Goal: Task Accomplishment & Management: Manage account settings

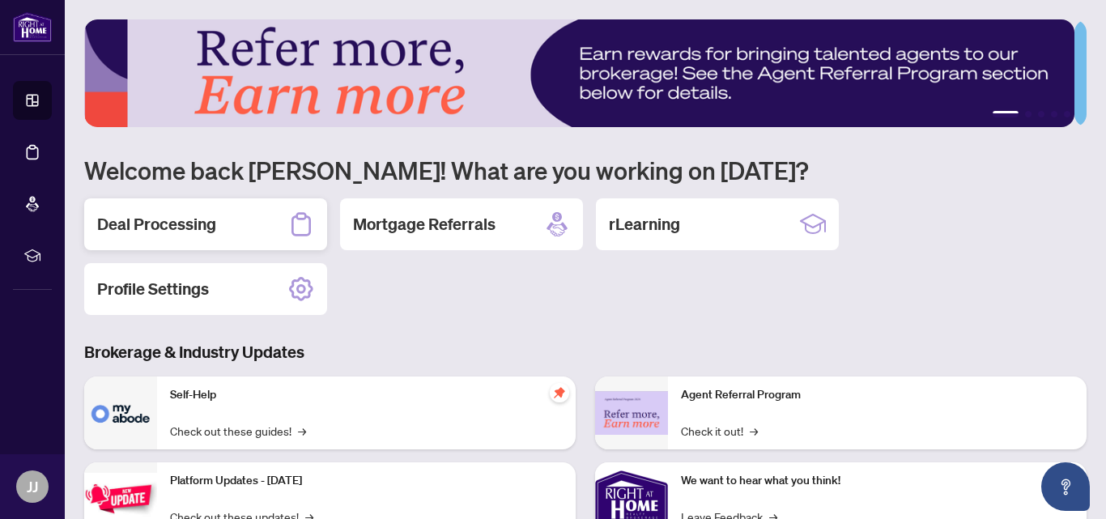
click at [160, 224] on h2 "Deal Processing" at bounding box center [156, 224] width 119 height 23
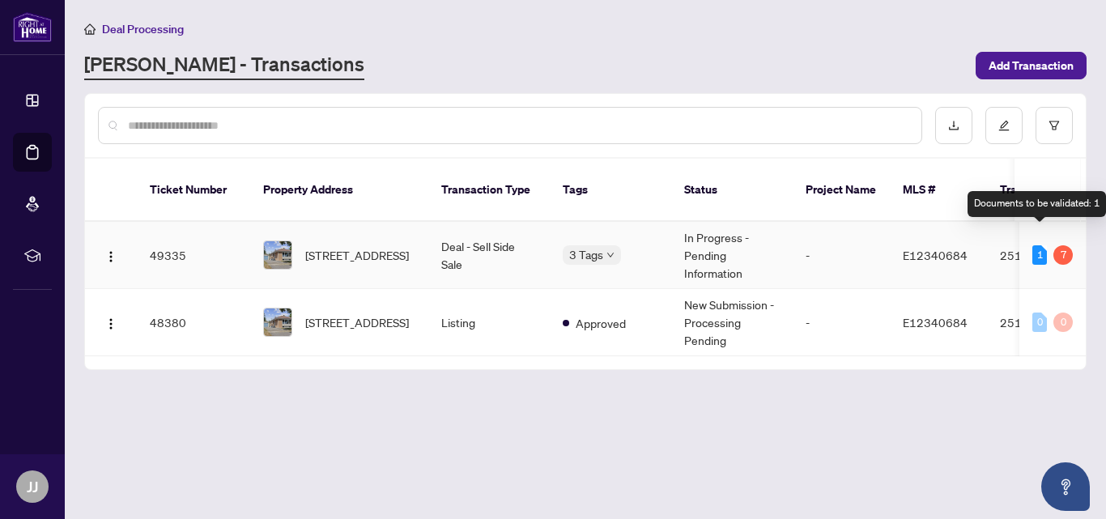
click at [1041, 245] on div "1" at bounding box center [1039, 254] width 15 height 19
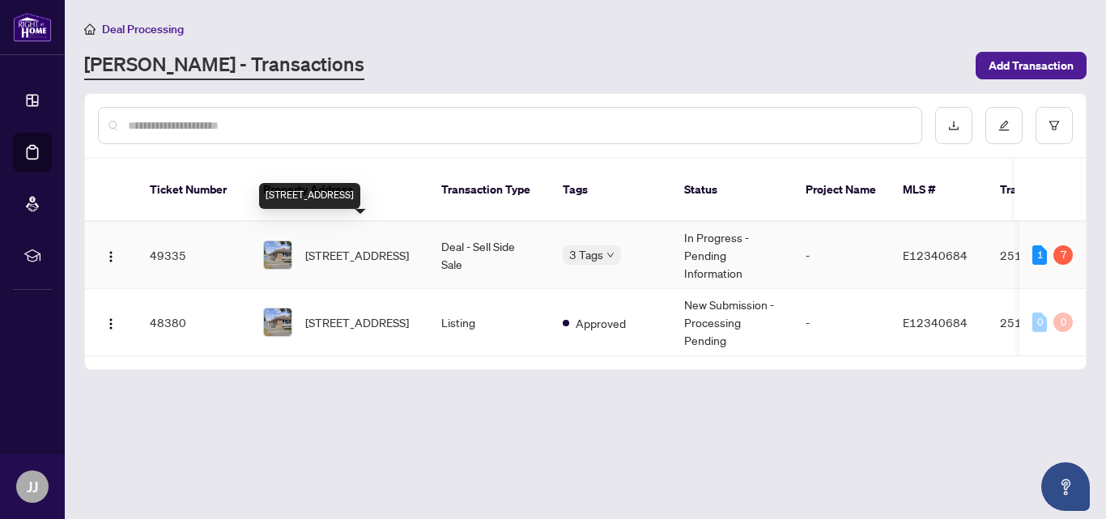
click at [312, 246] on span "[STREET_ADDRESS]" at bounding box center [357, 255] width 104 height 18
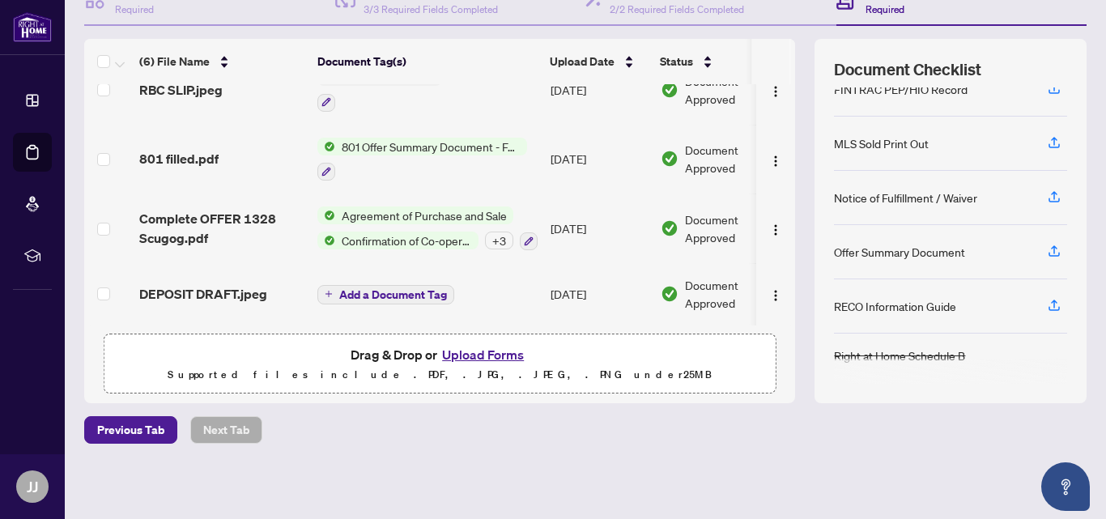
scroll to position [103, 0]
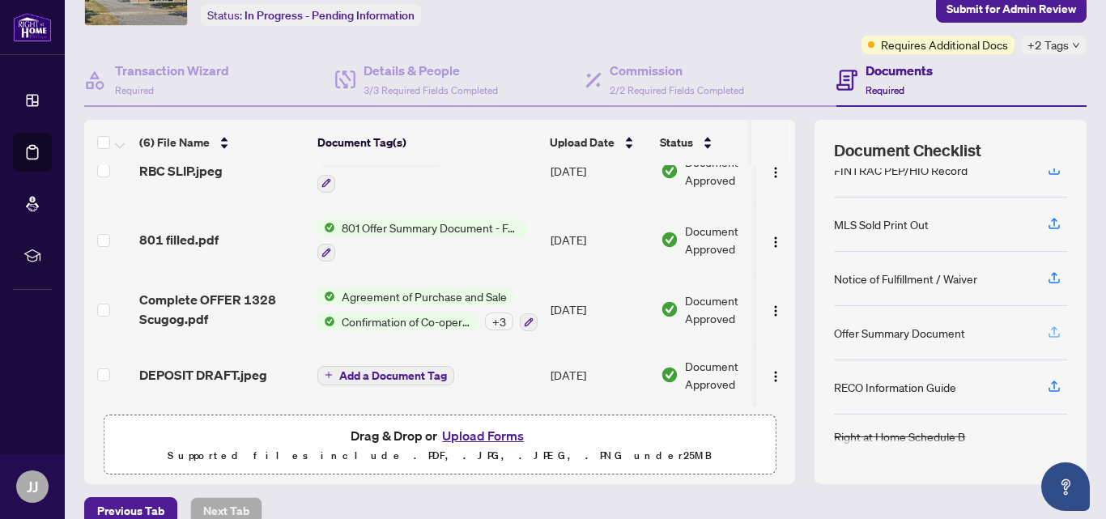
click at [1047, 333] on icon "button" at bounding box center [1054, 332] width 15 height 15
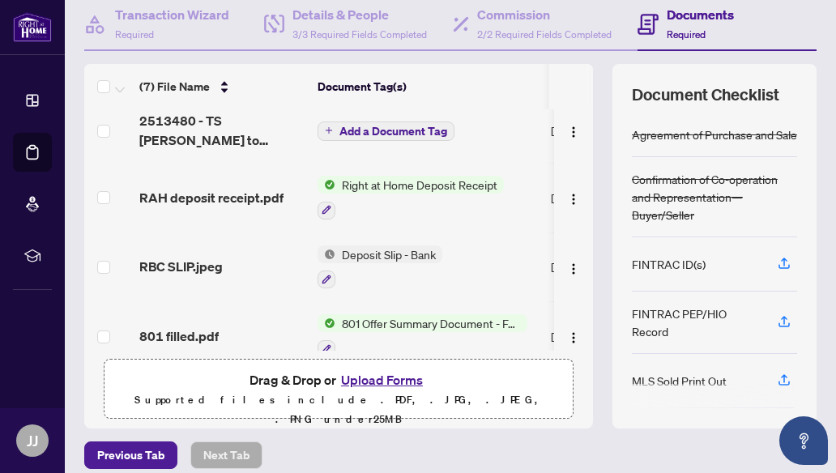
scroll to position [184, 0]
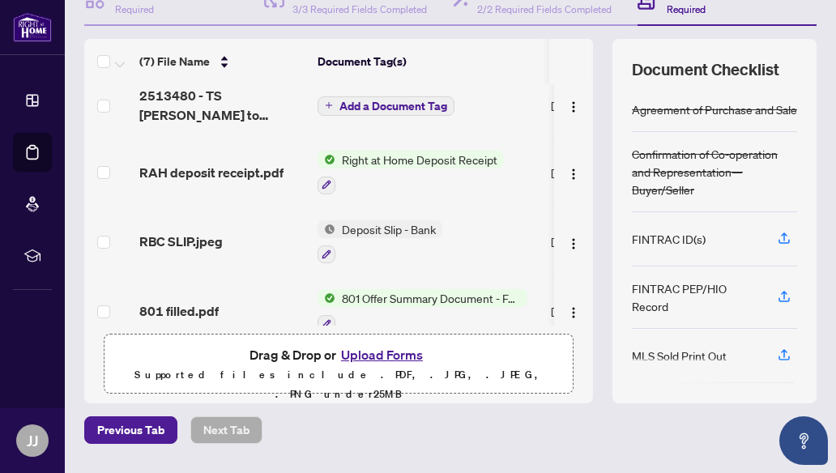
click at [384, 359] on button "Upload Forms" at bounding box center [381, 354] width 91 height 21
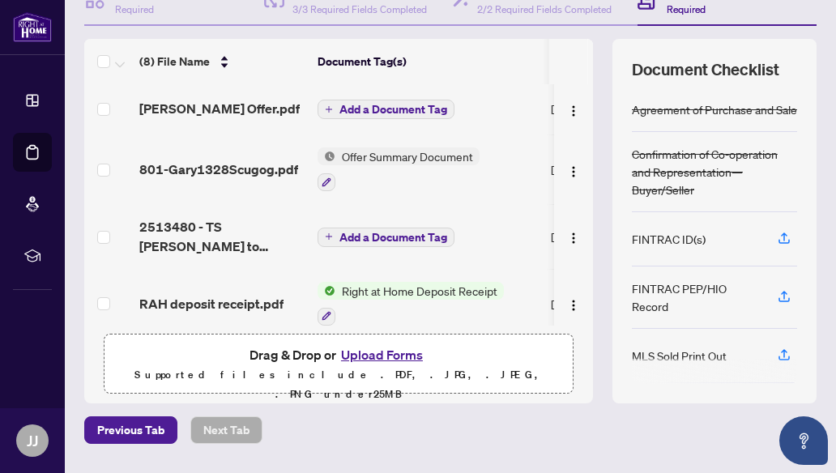
scroll to position [0, 0]
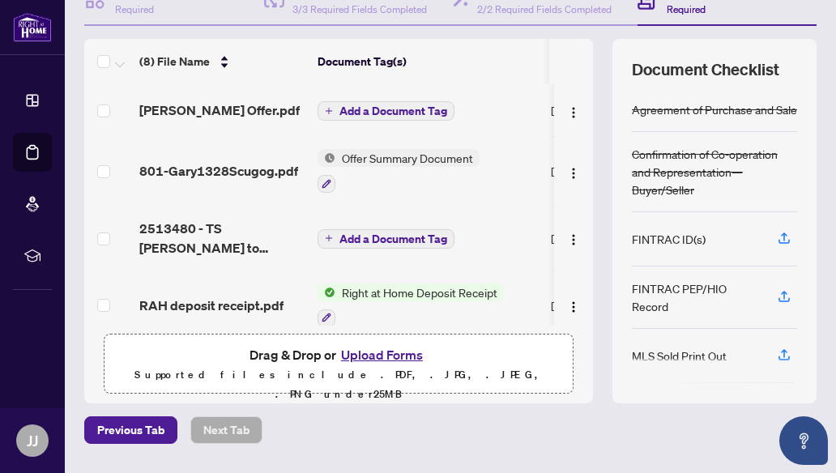
click at [328, 109] on icon "plus" at bounding box center [329, 111] width 8 height 8
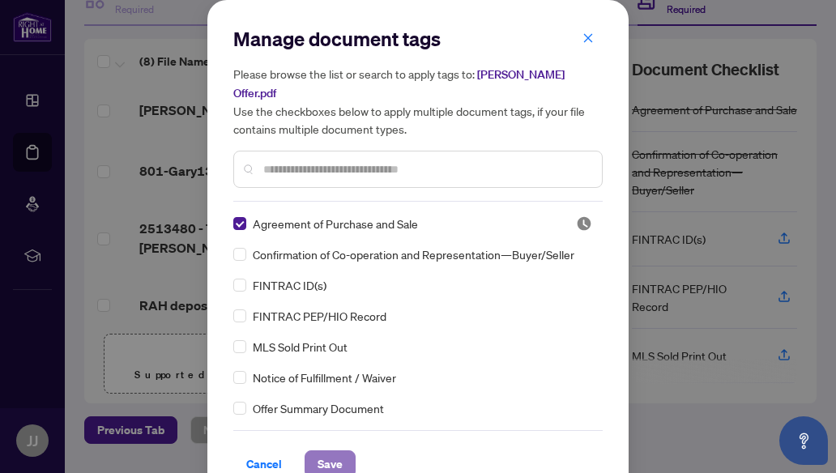
click at [321, 451] on span "Save" at bounding box center [329, 464] width 25 height 26
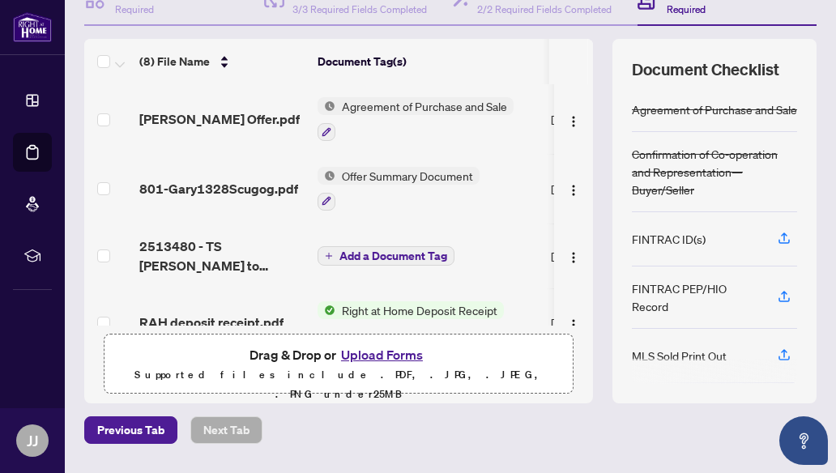
click at [357, 351] on button "Upload Forms" at bounding box center [381, 354] width 91 height 21
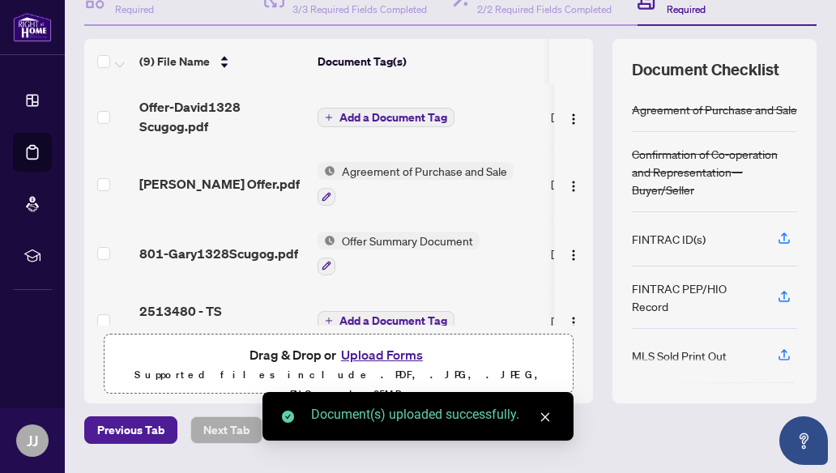
click at [542, 419] on icon "close" at bounding box center [545, 417] width 9 height 9
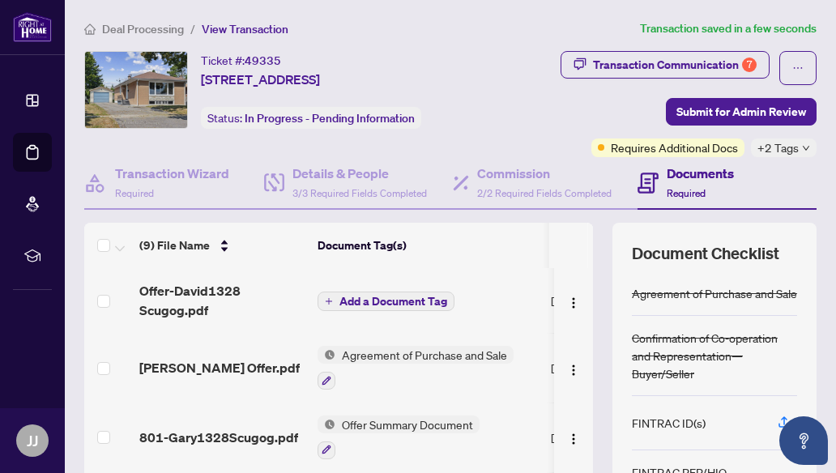
scroll to position [81, 0]
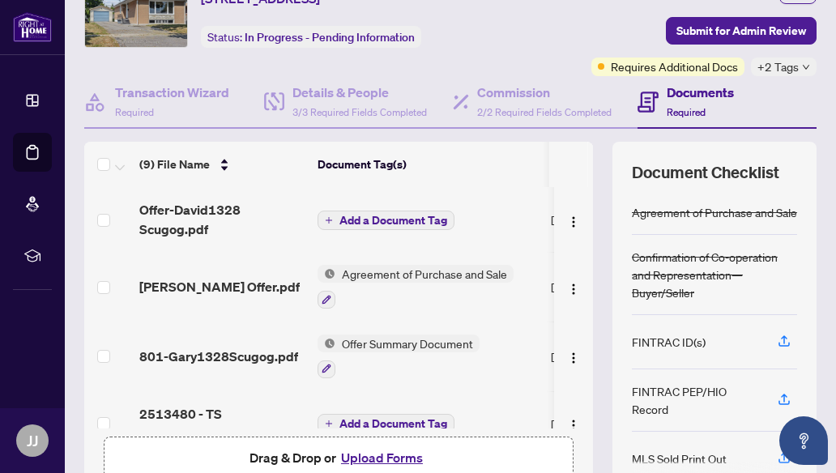
click at [330, 219] on icon "plus" at bounding box center [329, 220] width 8 height 8
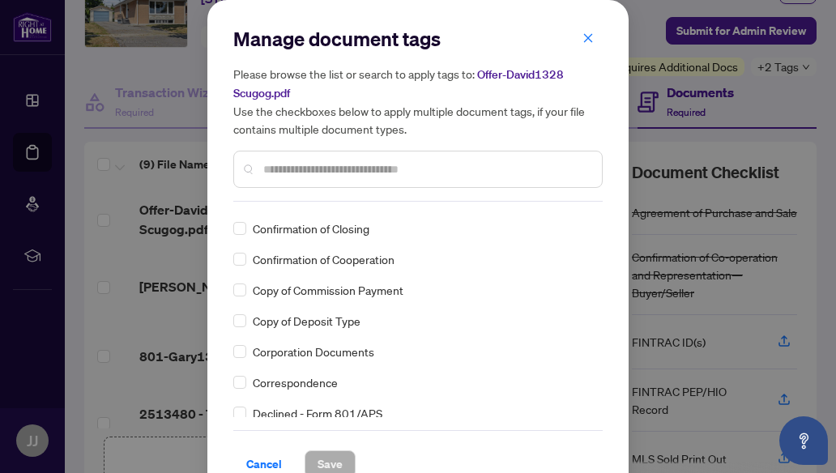
scroll to position [1295, 0]
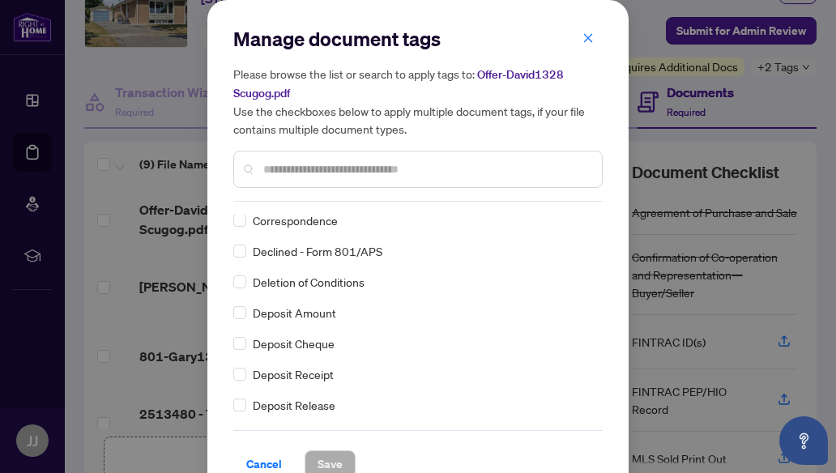
click at [582, 38] on icon "close" at bounding box center [587, 37] width 11 height 11
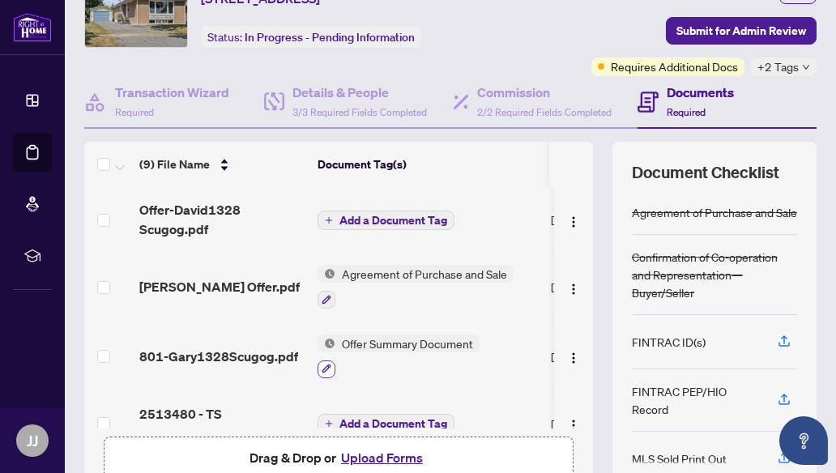
click at [321, 368] on icon "button" at bounding box center [326, 369] width 10 height 10
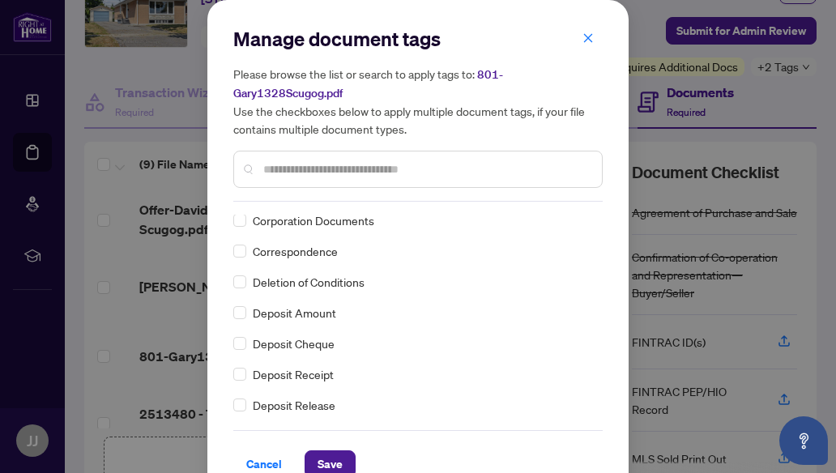
scroll to position [0, 0]
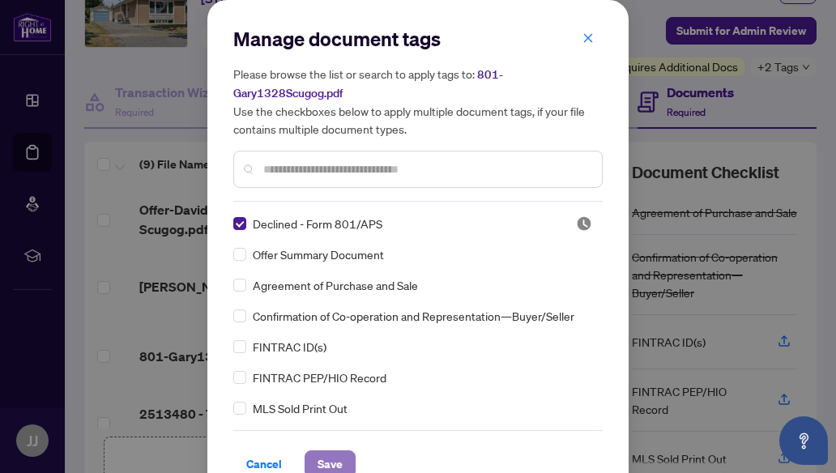
click at [338, 459] on button "Save" at bounding box center [329, 464] width 51 height 28
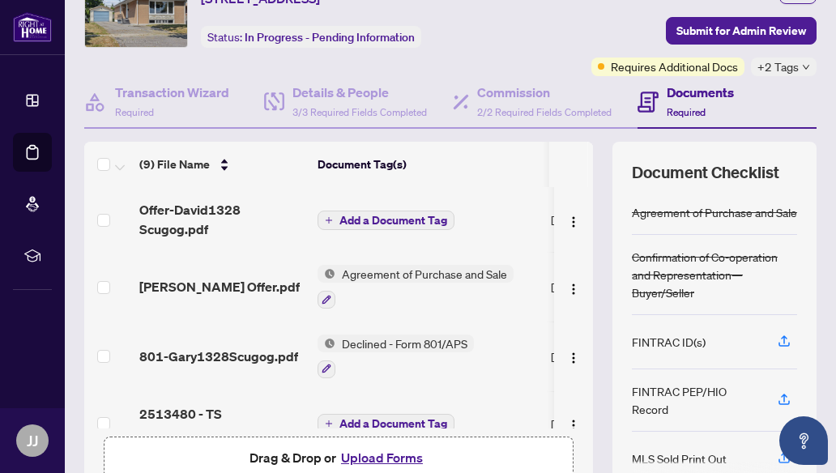
click at [329, 219] on icon "plus" at bounding box center [329, 220] width 1 height 6
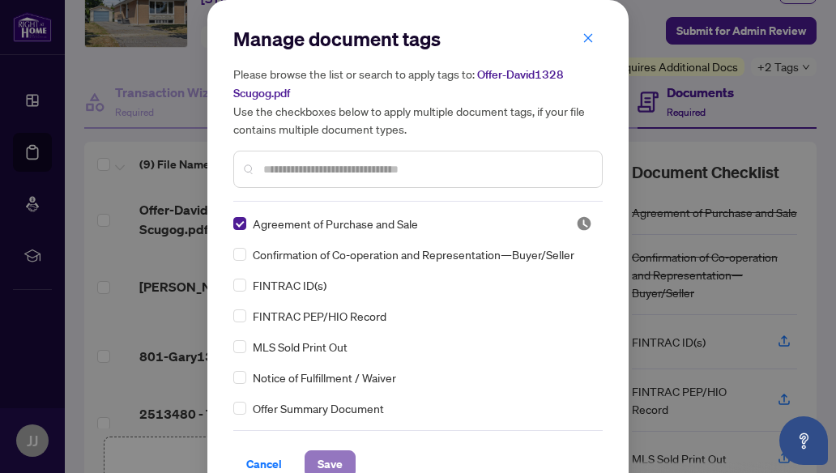
click at [323, 465] on span "Save" at bounding box center [329, 464] width 25 height 26
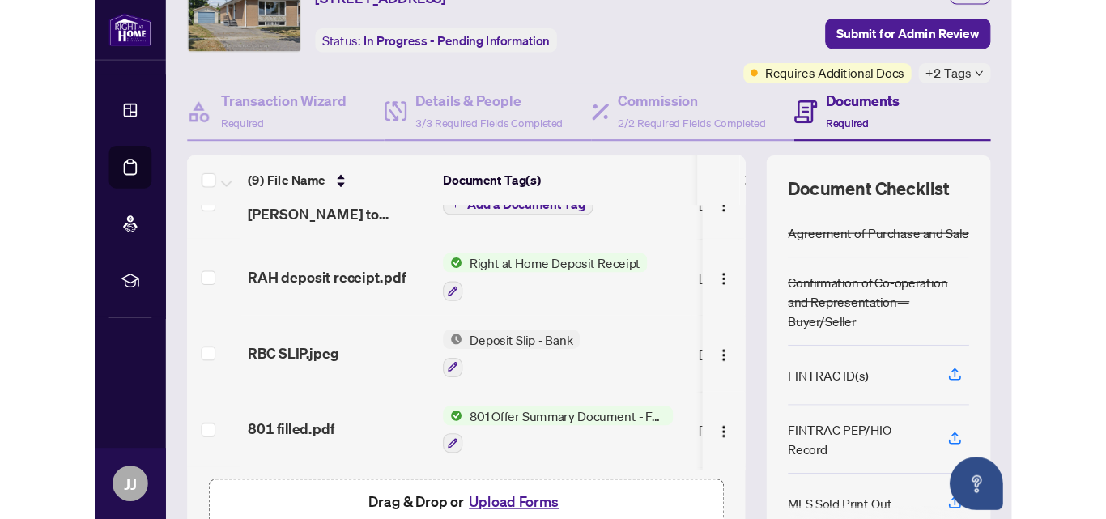
scroll to position [243, 0]
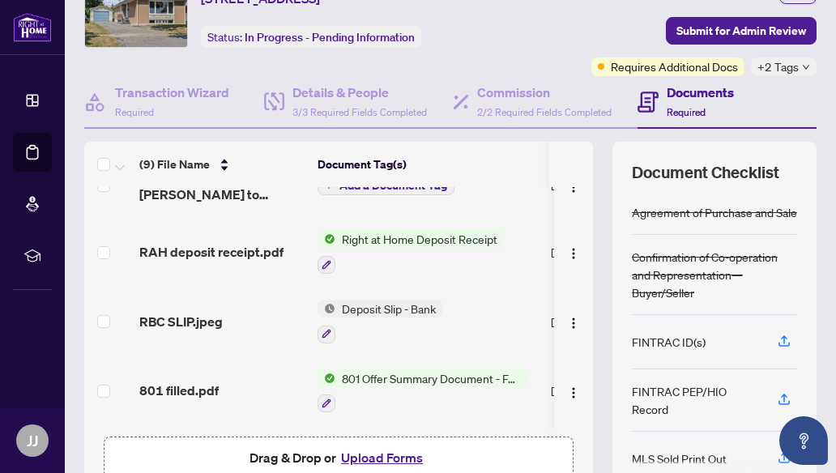
drag, startPoint x: 387, startPoint y: 428, endPoint x: 445, endPoint y: 432, distance: 58.5
click at [481, 428] on div "Offer-David1328 Scugog.pdf Agreement of Purchase and Sale [DATE] Pending Review…" at bounding box center [338, 307] width 508 height 241
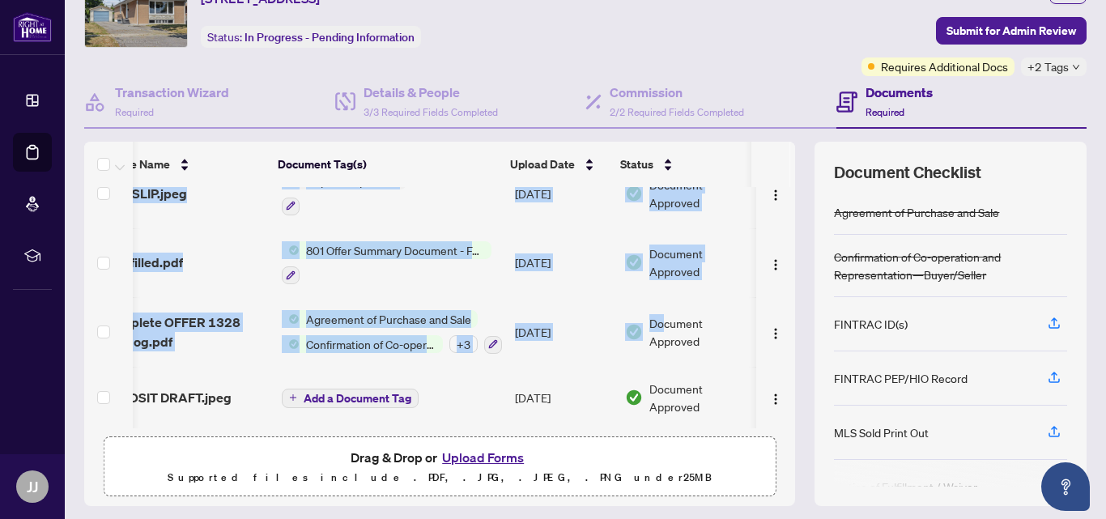
scroll to position [0, 51]
drag, startPoint x: 700, startPoint y: 422, endPoint x: 765, endPoint y: 419, distance: 64.8
click at [765, 419] on tbody "Offer-David1328 Scugog.pdf Agreement of Purchase and Sale [DATE] Pending Review…" at bounding box center [422, 121] width 747 height 611
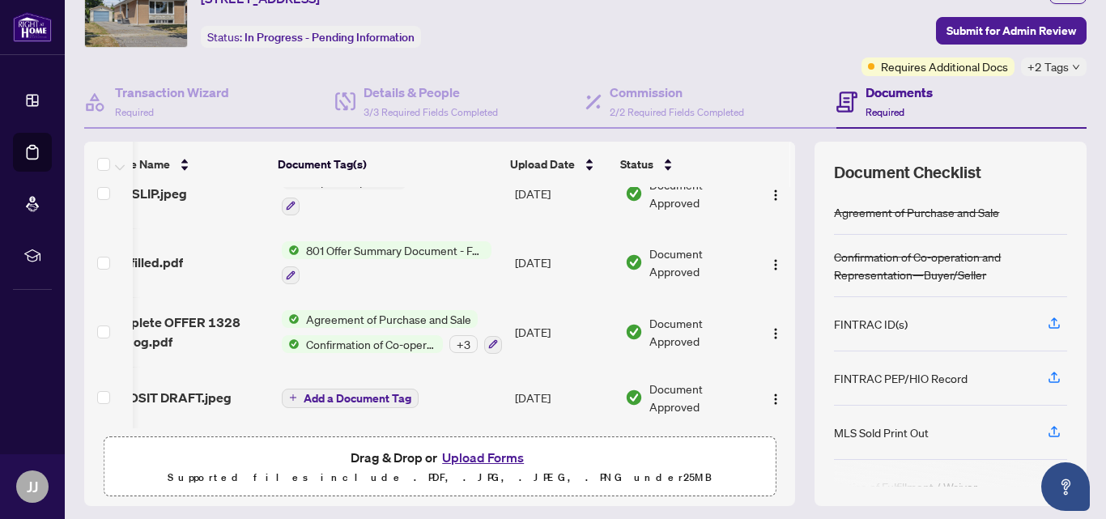
click at [797, 292] on div "(9) File Name Document Tag(s) Upload Date Status Offer-David1328 Scugog.pdf Agr…" at bounding box center [585, 324] width 1002 height 364
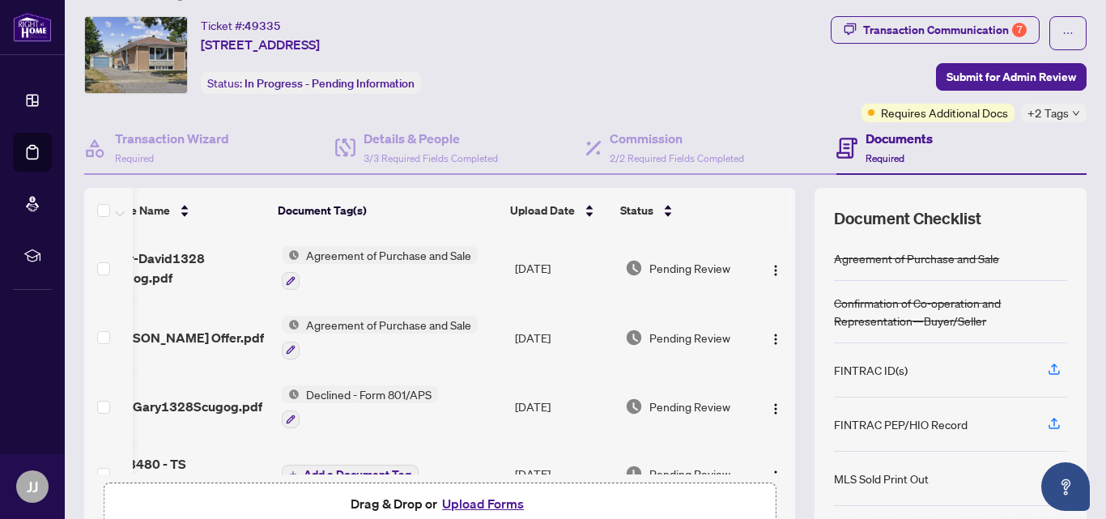
scroll to position [0, 0]
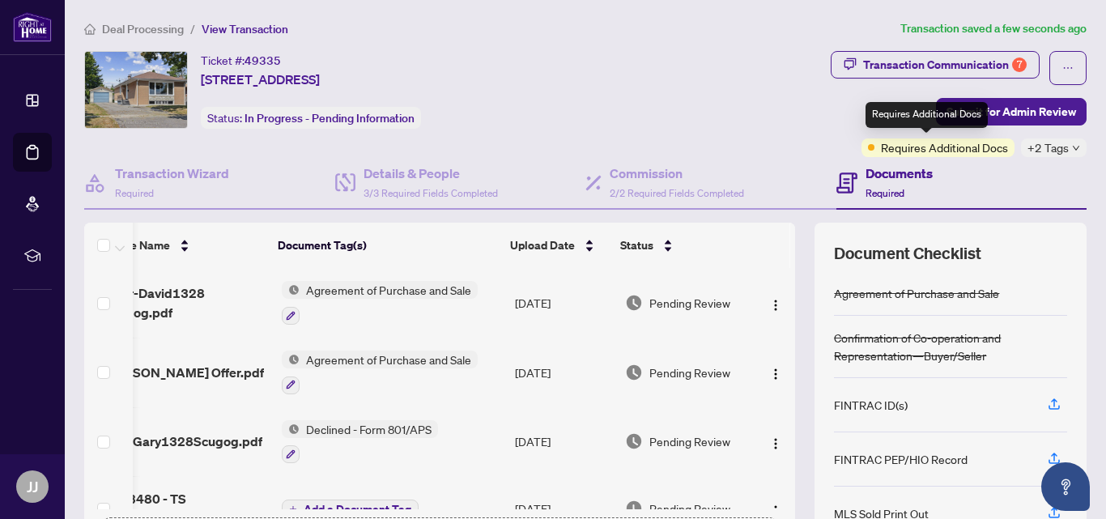
click at [862, 150] on div "Requires Additional Docs" at bounding box center [938, 147] width 153 height 19
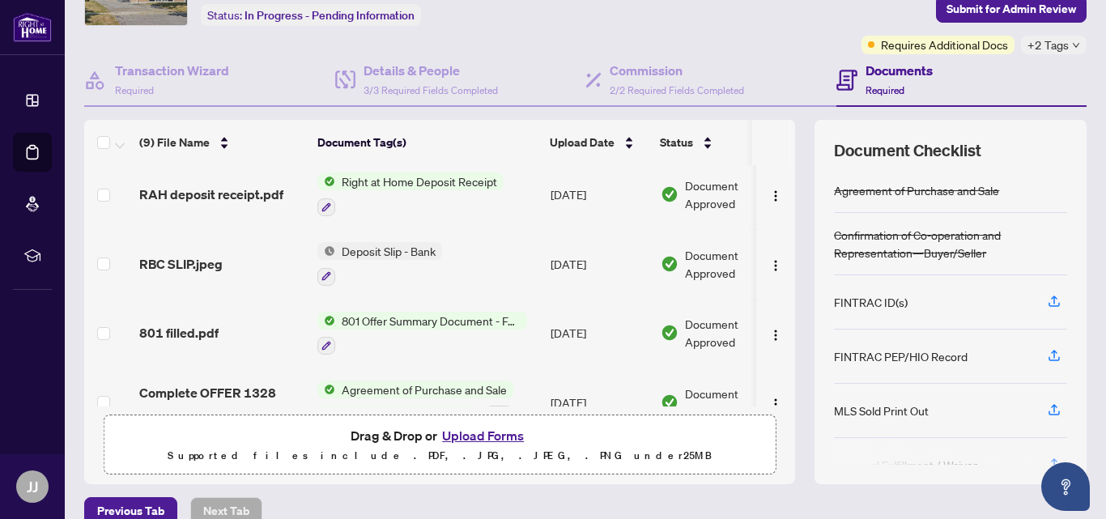
scroll to position [212, 0]
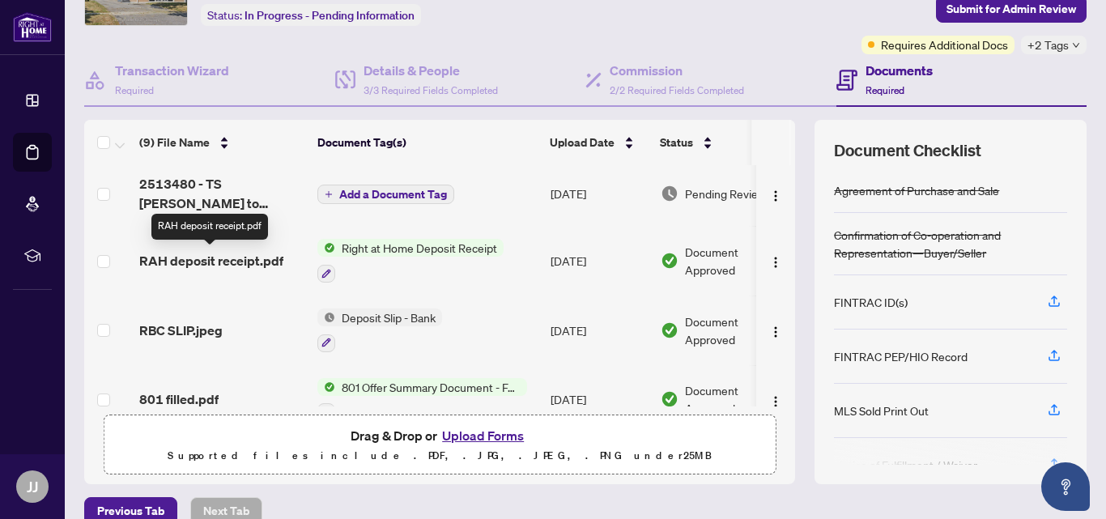
click at [206, 260] on span "RAH deposit receipt.pdf" at bounding box center [211, 260] width 144 height 19
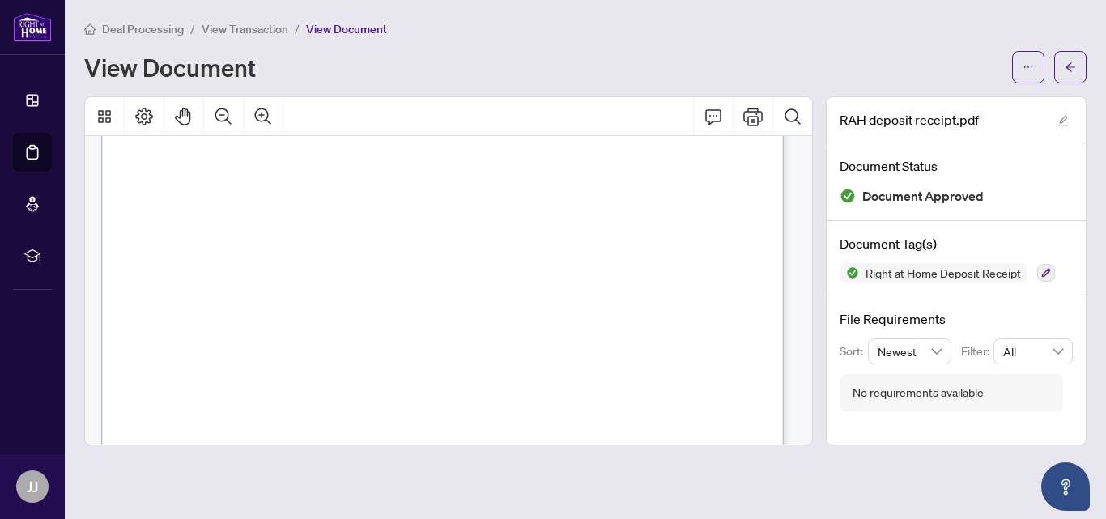
scroll to position [607, 0]
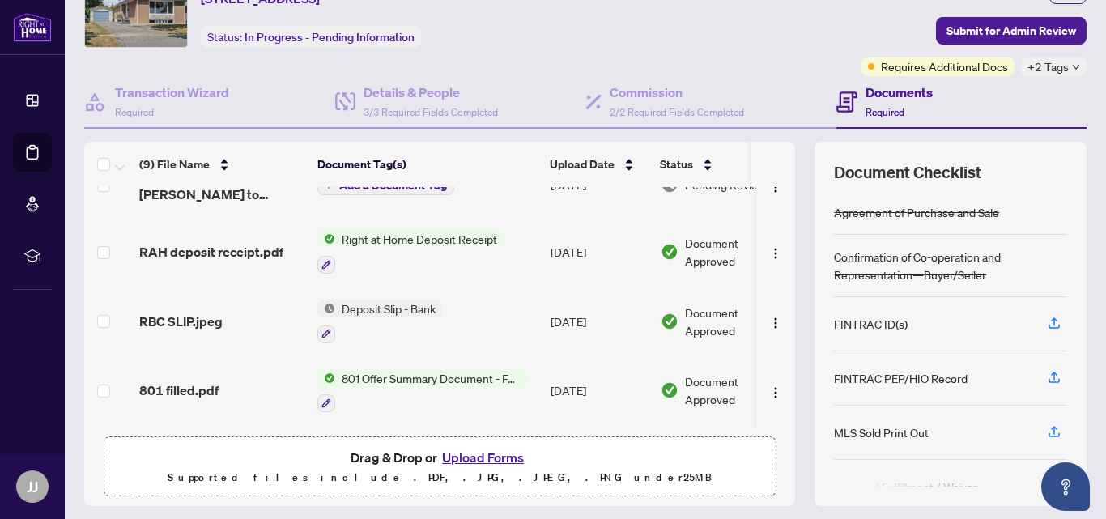
scroll to position [162, 0]
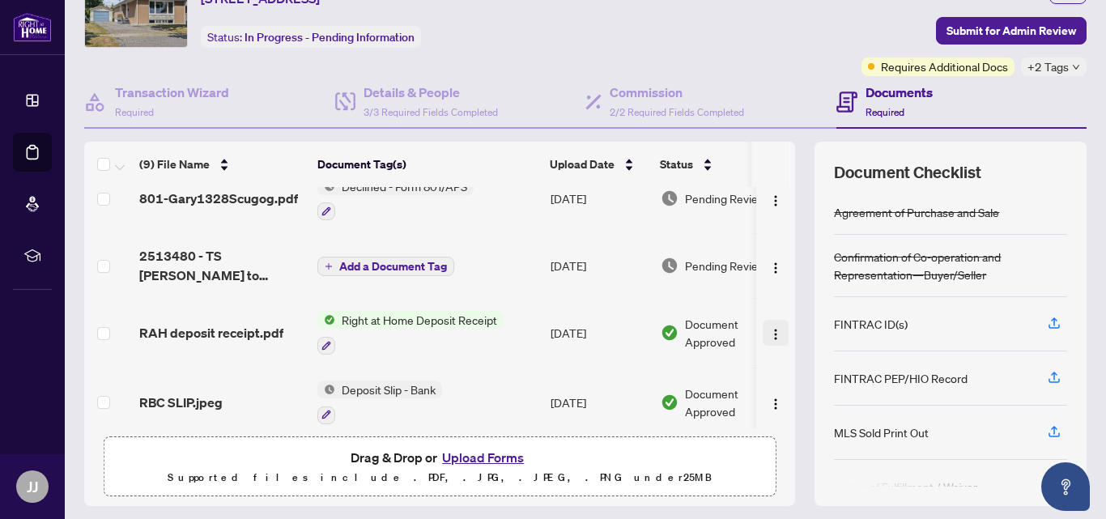
click at [769, 338] on img "button" at bounding box center [775, 334] width 13 height 13
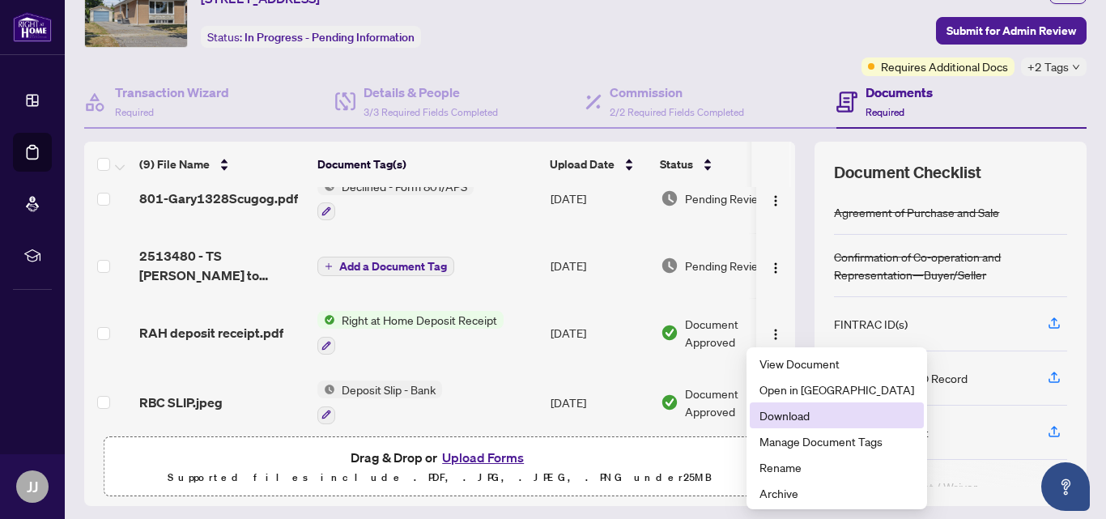
click at [772, 415] on span "Download" at bounding box center [836, 415] width 155 height 18
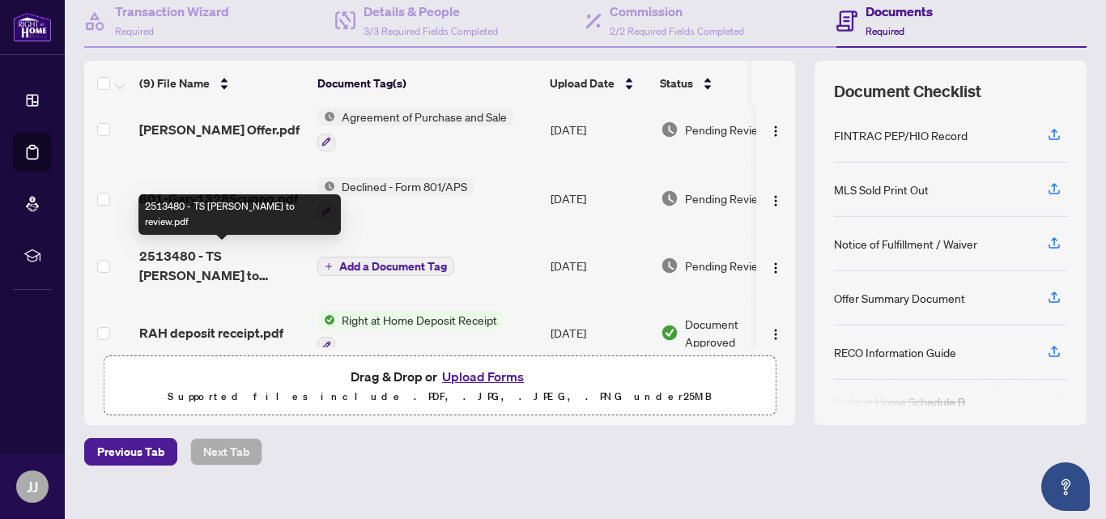
click at [191, 261] on span "2513480 - TS [PERSON_NAME] to review.pdf" at bounding box center [221, 265] width 165 height 39
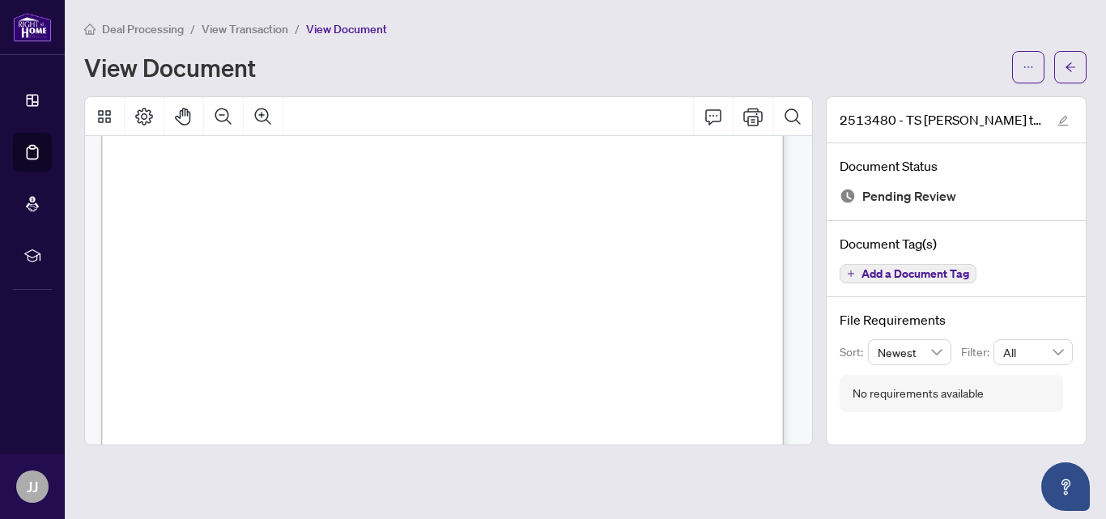
scroll to position [243, 0]
click at [816, 51] on div "View Document" at bounding box center [585, 67] width 1002 height 32
click at [1062, 56] on button "button" at bounding box center [1070, 67] width 32 height 32
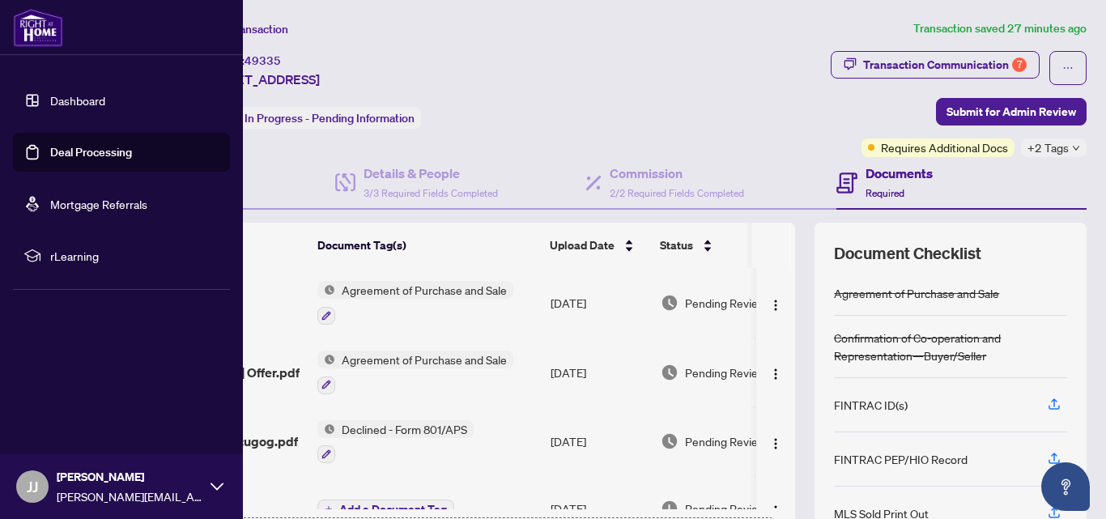
click at [31, 475] on span "JJ" at bounding box center [32, 486] width 11 height 23
click at [50, 392] on span "Logout" at bounding box center [65, 390] width 36 height 26
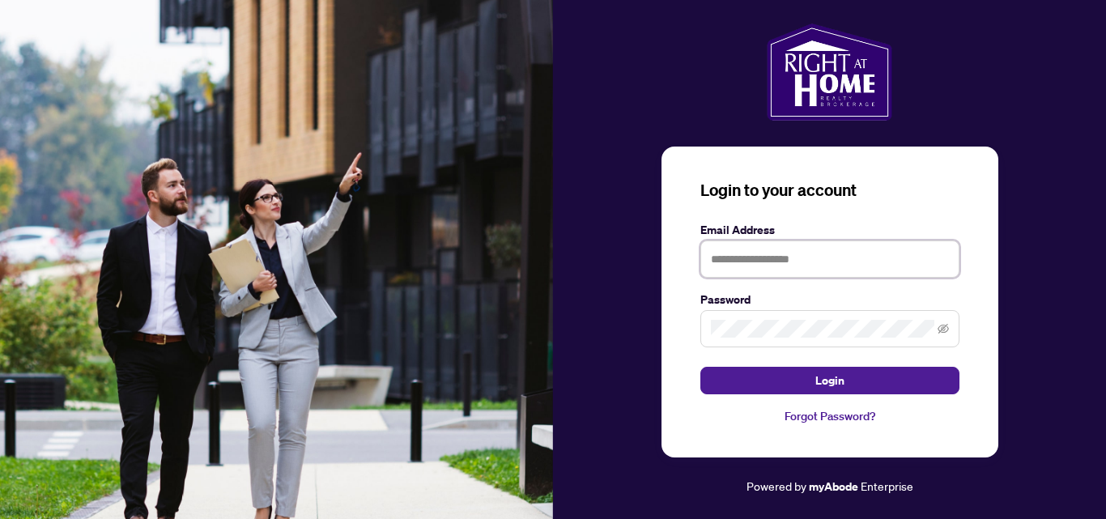
type input "**********"
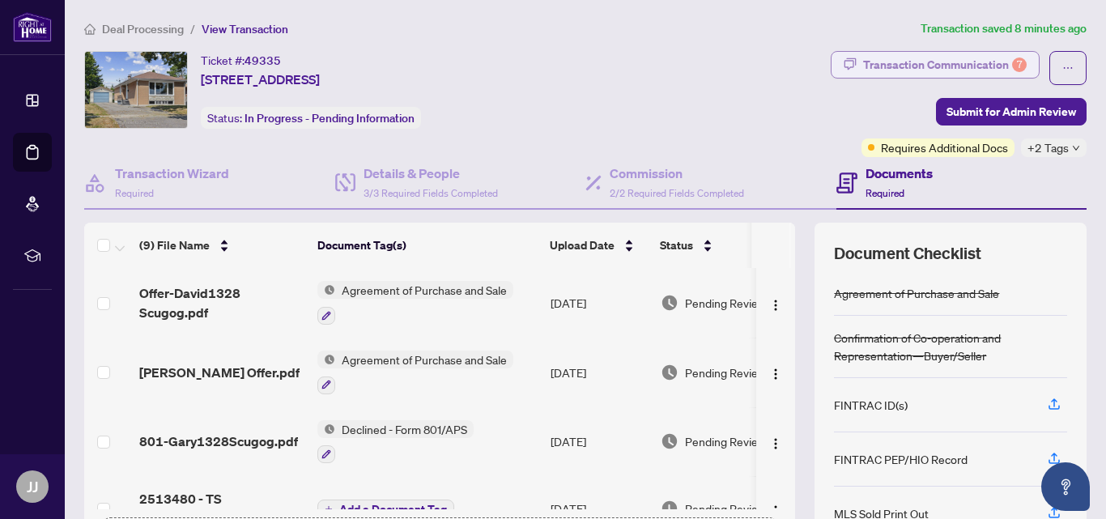
click at [998, 62] on div "Transaction Communication 7" at bounding box center [945, 65] width 164 height 26
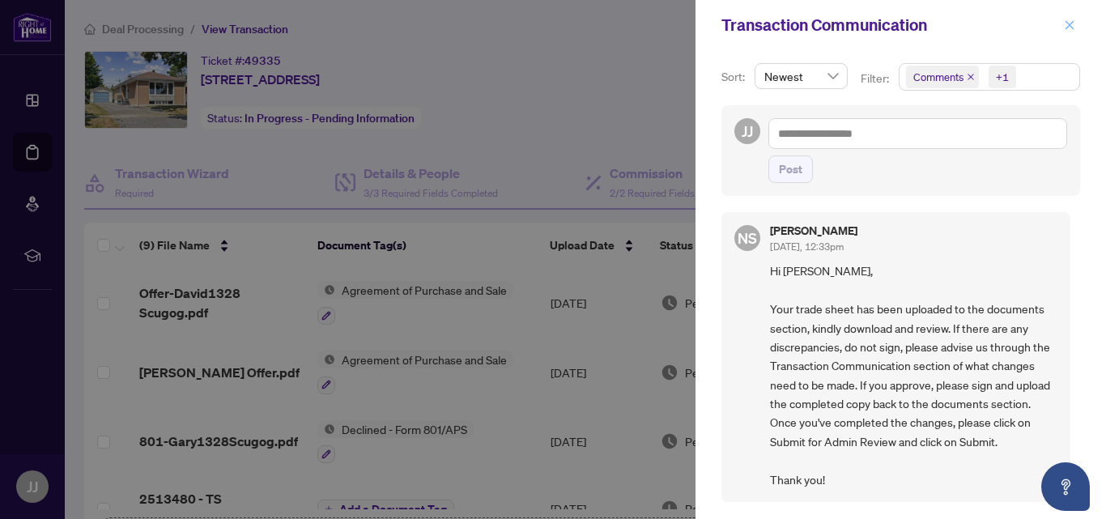
click at [1069, 28] on icon "close" at bounding box center [1069, 24] width 11 height 11
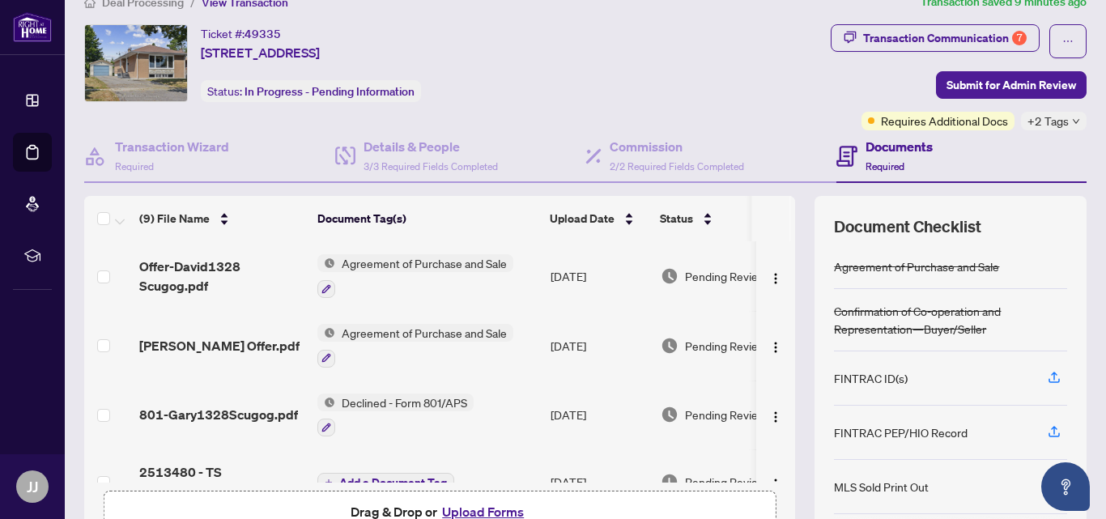
scroll to position [22, 0]
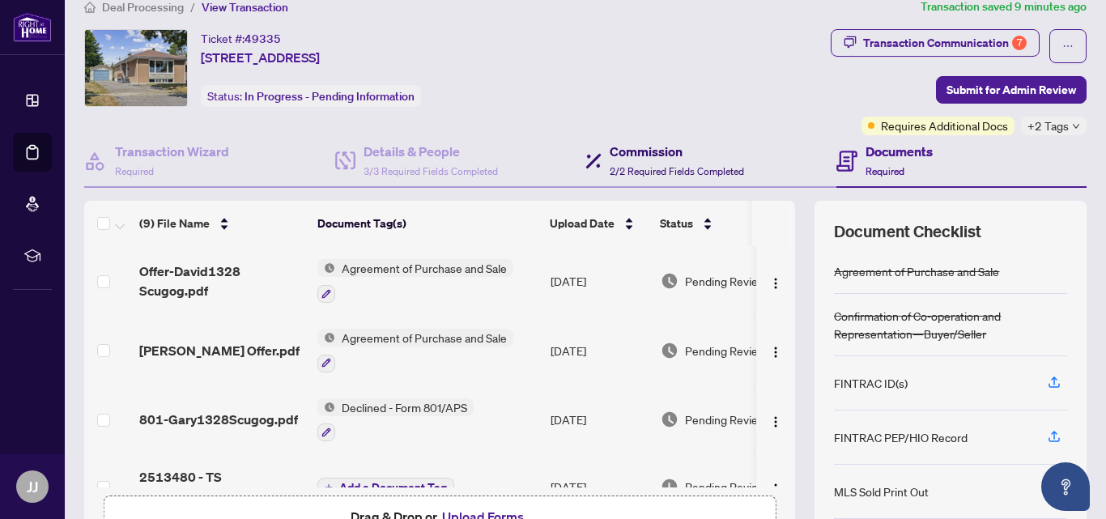
click at [642, 166] on span "2/2 Required Fields Completed" at bounding box center [677, 171] width 134 height 12
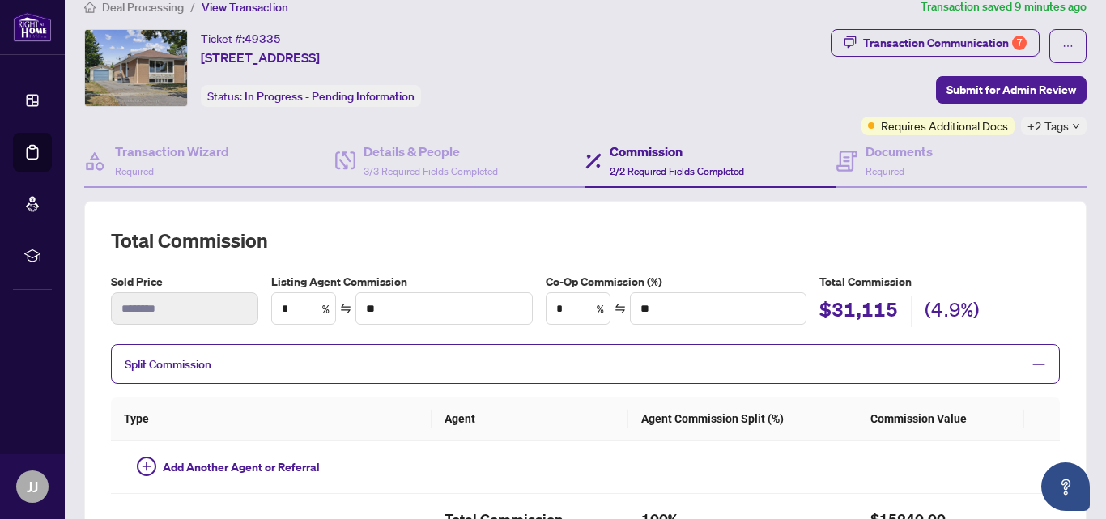
type textarea "**********"
type input "***"
type input "*******"
type input "***"
type input "*******"
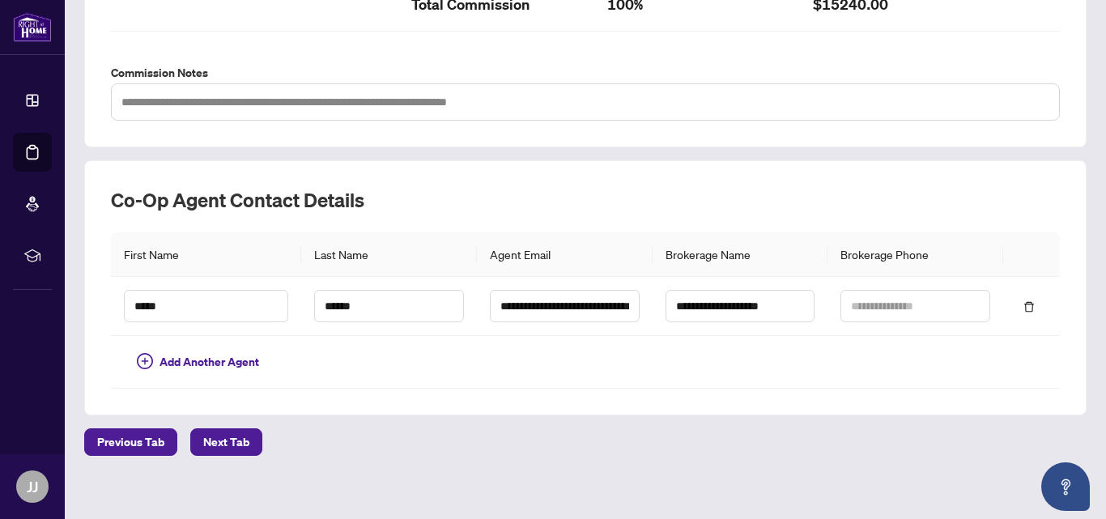
scroll to position [607, 0]
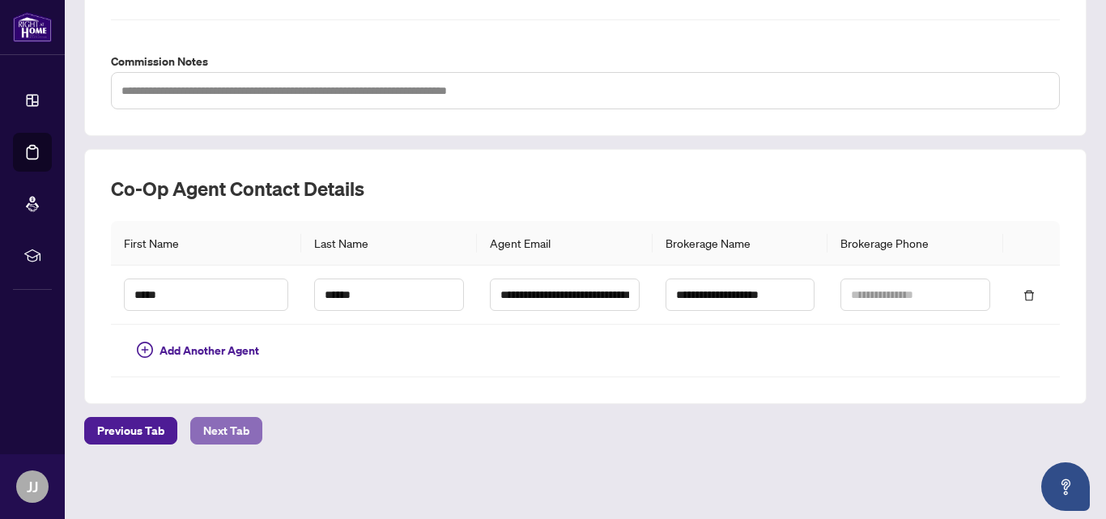
click at [232, 432] on span "Next Tab" at bounding box center [226, 431] width 46 height 26
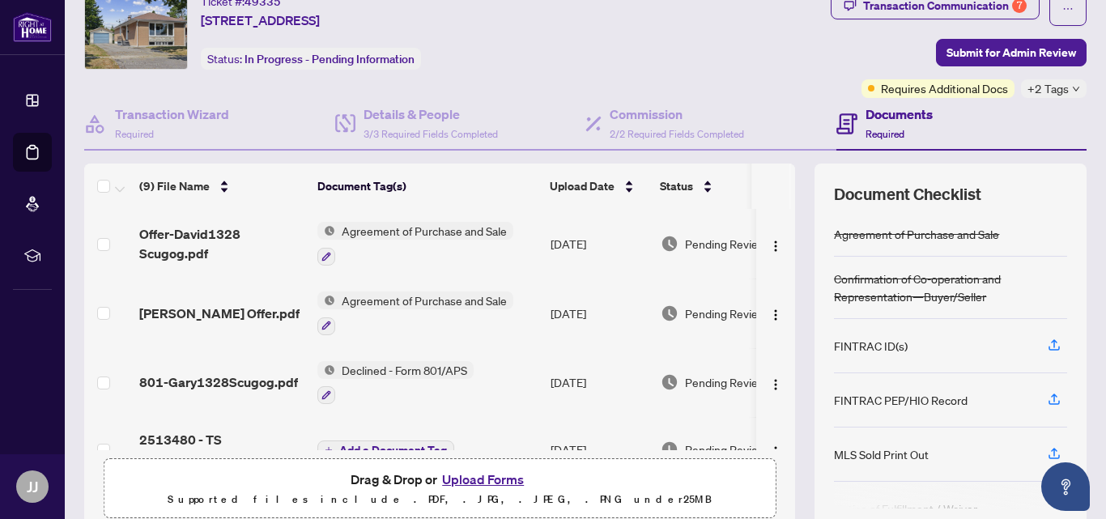
scroll to position [81, 0]
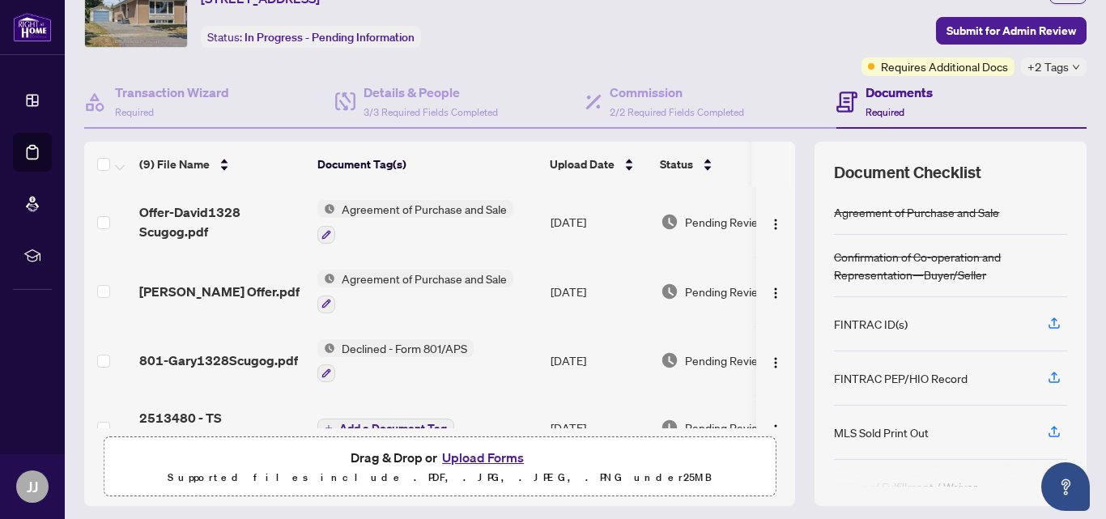
click at [1072, 70] on icon "down" at bounding box center [1076, 67] width 8 height 8
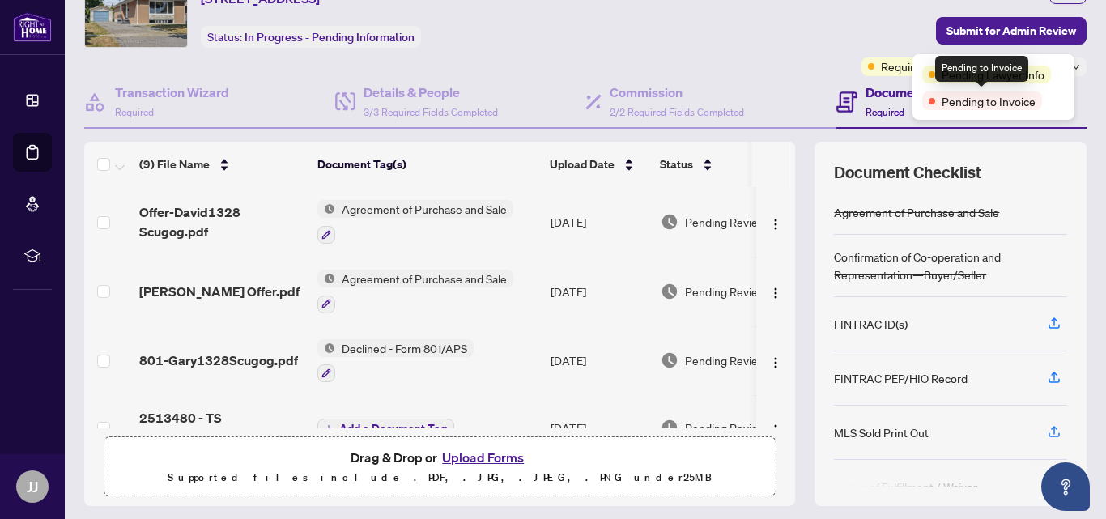
click at [947, 102] on span "Pending to Invoice" at bounding box center [989, 101] width 94 height 18
click at [1074, 131] on div "Transaction Wizard Required Details & People 3/3 Required Fields Completed Comm…" at bounding box center [585, 291] width 1002 height 430
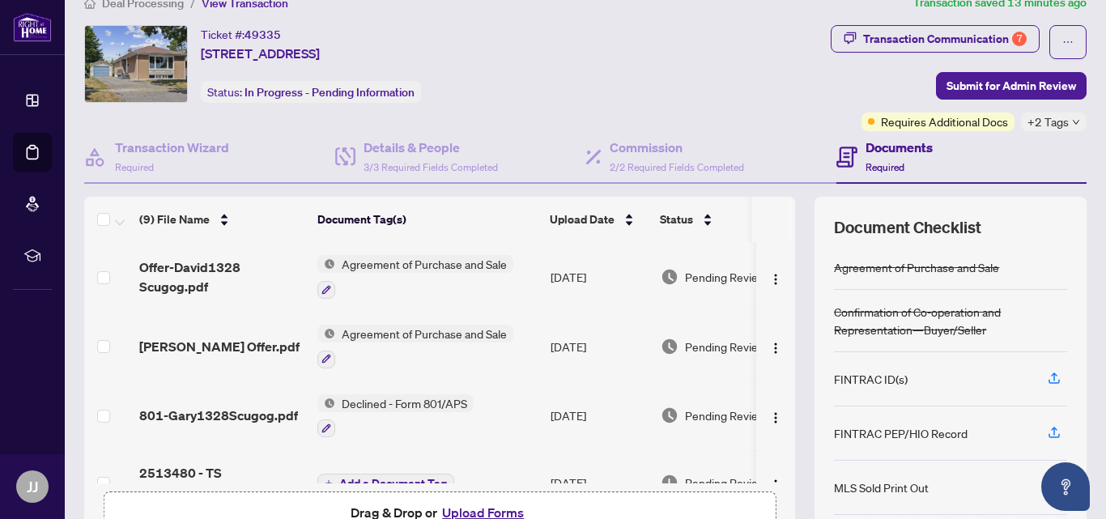
scroll to position [0, 0]
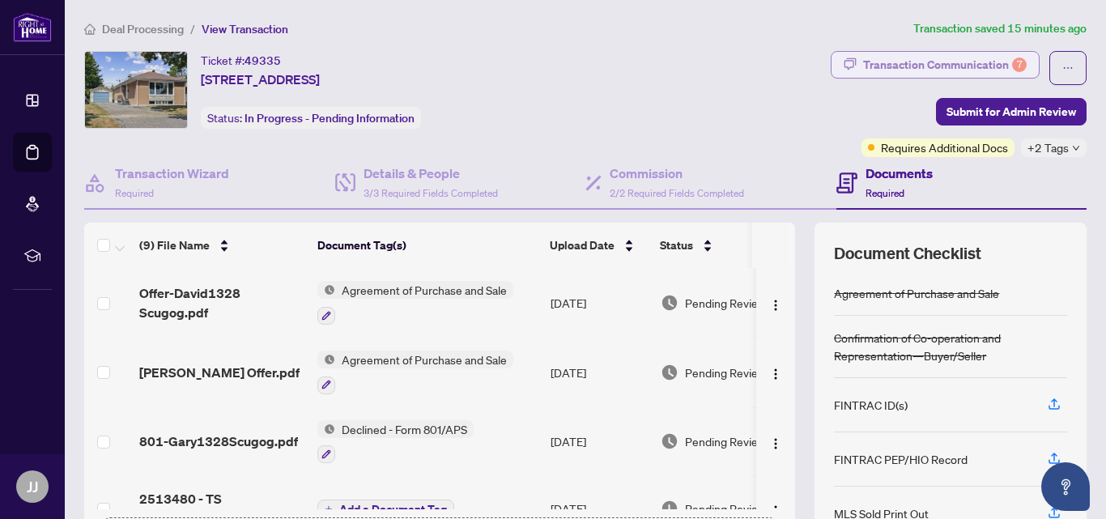
click at [871, 67] on div "Transaction Communication 7" at bounding box center [945, 65] width 164 height 26
type textarea "**********"
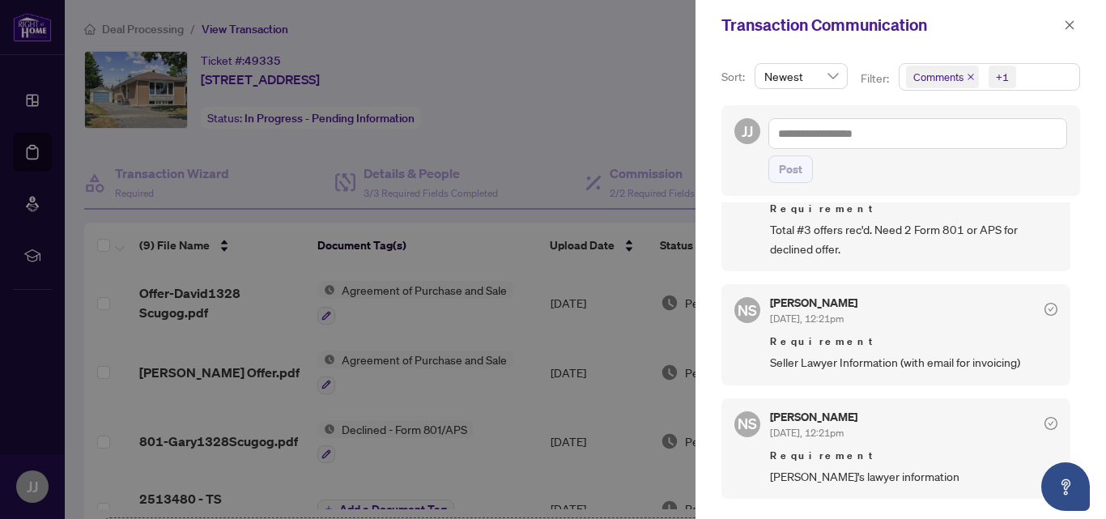
scroll to position [486, 0]
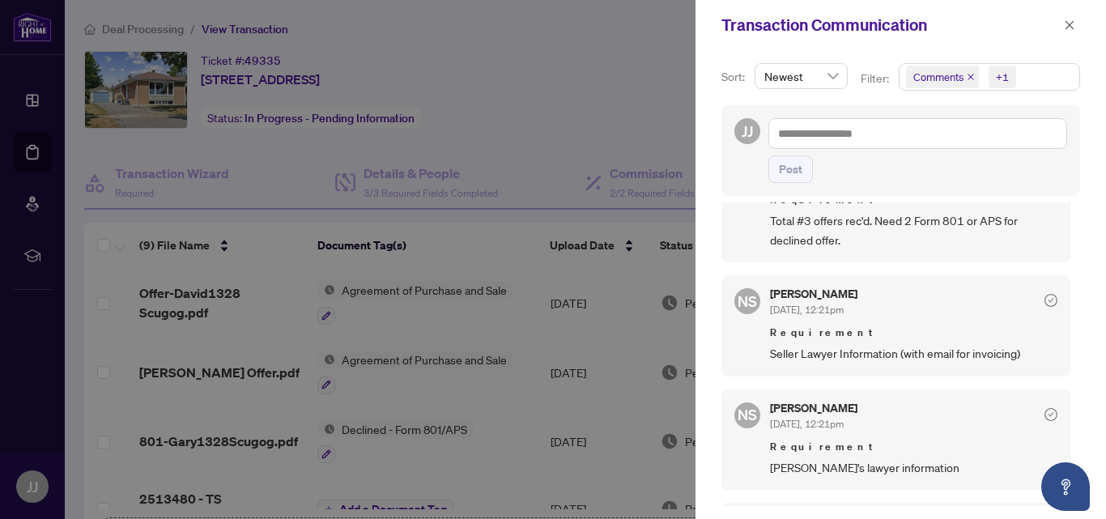
click at [644, 83] on div at bounding box center [553, 259] width 1106 height 519
click at [1061, 28] on button "button" at bounding box center [1069, 24] width 21 height 19
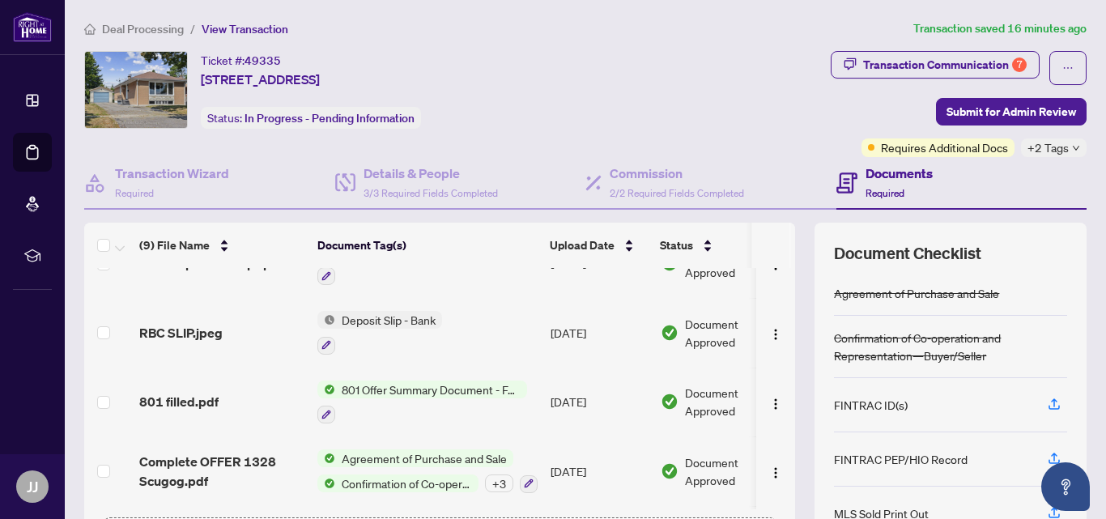
scroll to position [324, 0]
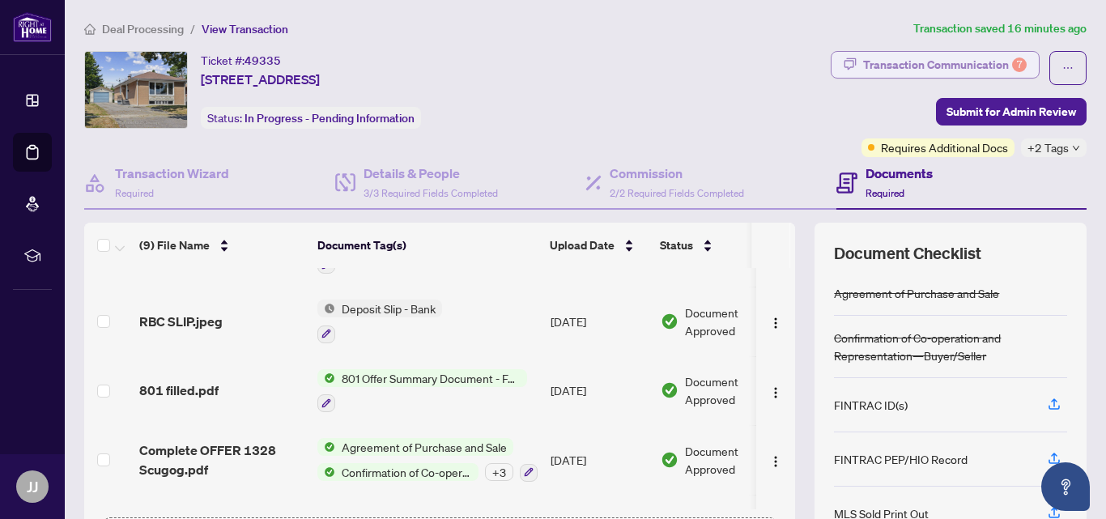
click at [938, 69] on div "Transaction Communication 7" at bounding box center [945, 65] width 164 height 26
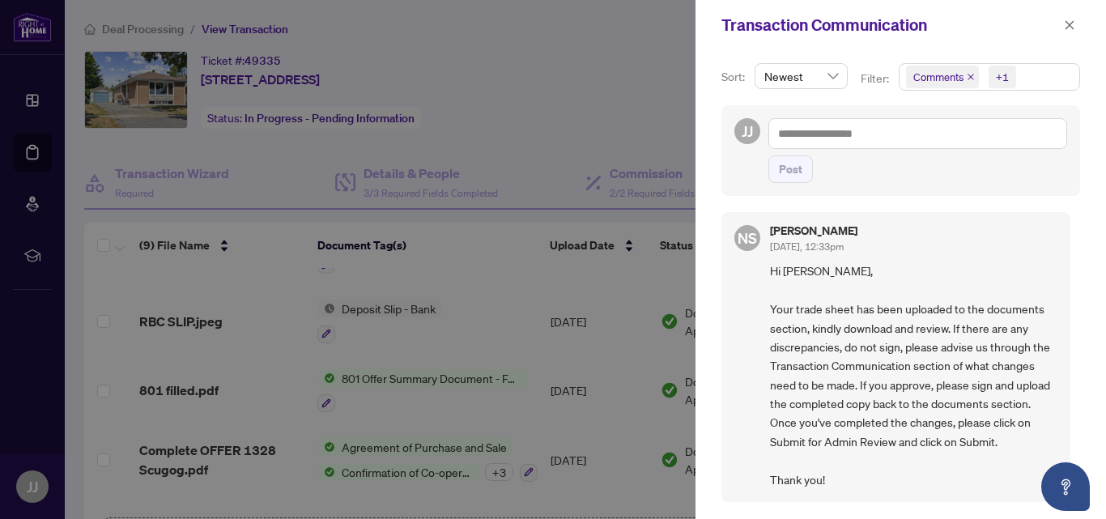
scroll to position [0, 0]
click at [643, 85] on div at bounding box center [553, 259] width 1106 height 519
click at [1066, 22] on icon "close" at bounding box center [1070, 24] width 9 height 9
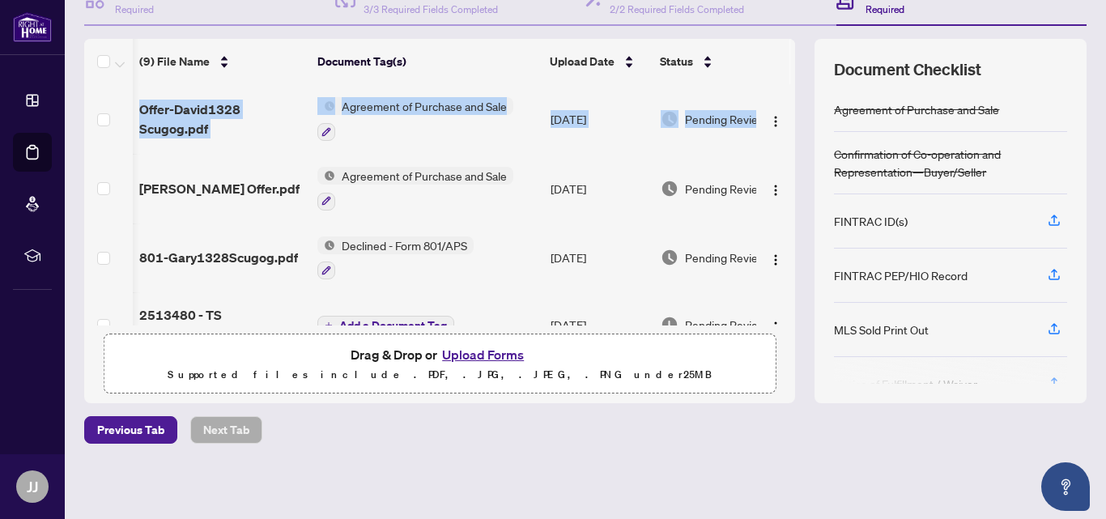
scroll to position [0, 51]
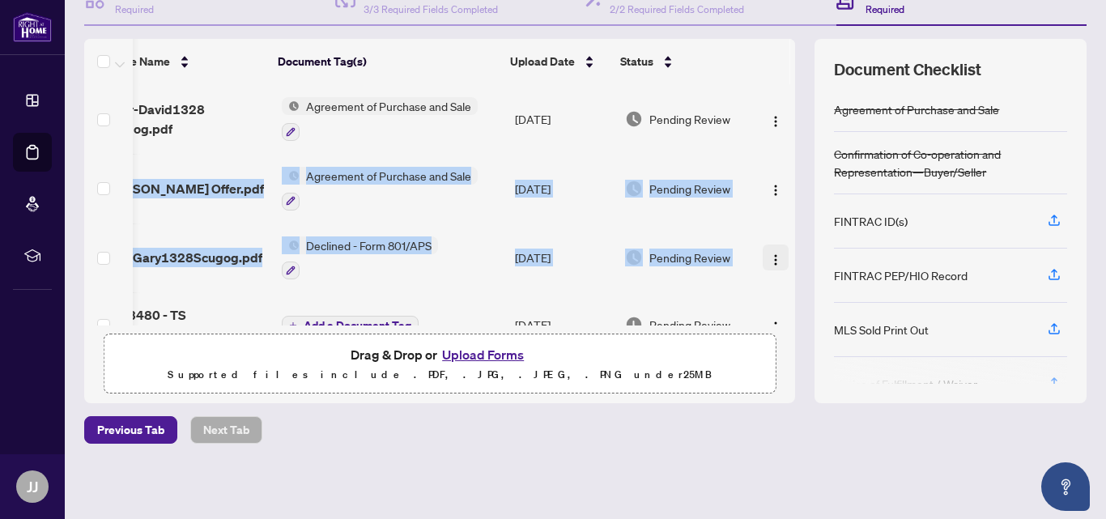
drag, startPoint x: 776, startPoint y: 151, endPoint x: 767, endPoint y: 259, distance: 108.9
click at [767, 259] on tbody "Offer-David1328 Scugog.pdf Agreement of Purchase and Sale [DATE] Pending Review…" at bounding box center [422, 389] width 747 height 611
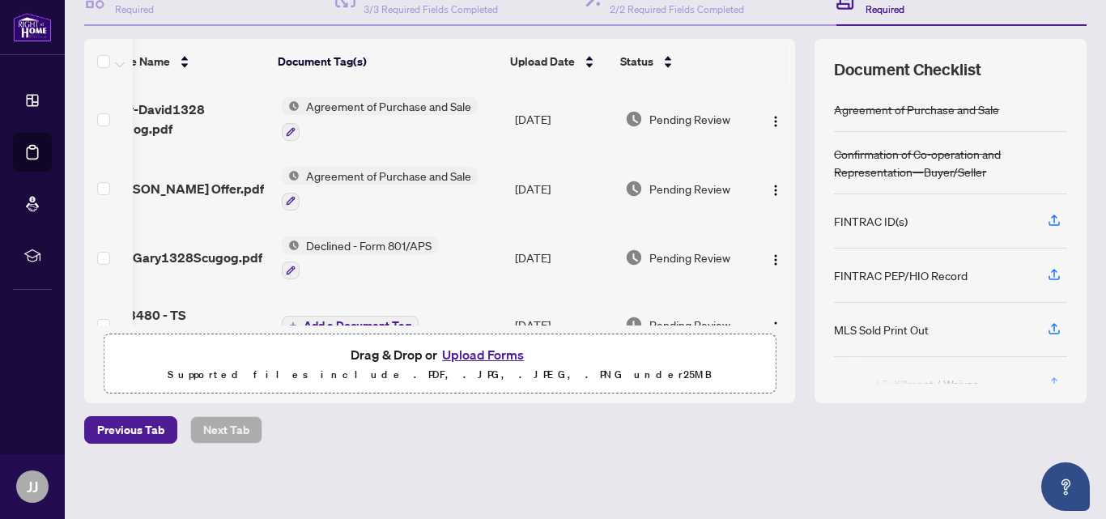
click at [794, 250] on div "(9) File Name Document Tag(s) Upload Date Status Offer-David1328 Scugog.pdf Agr…" at bounding box center [585, 221] width 1002 height 364
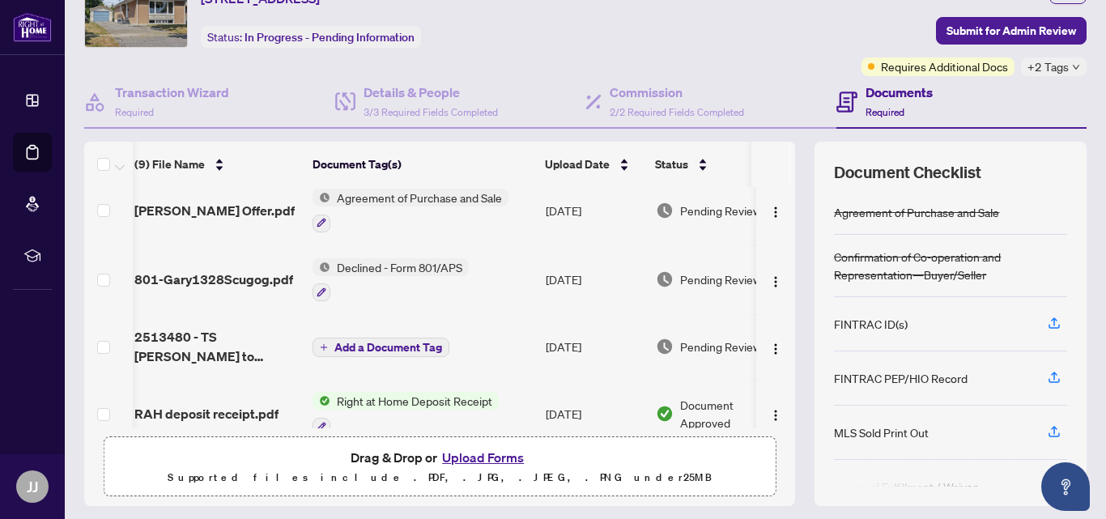
scroll to position [162, 5]
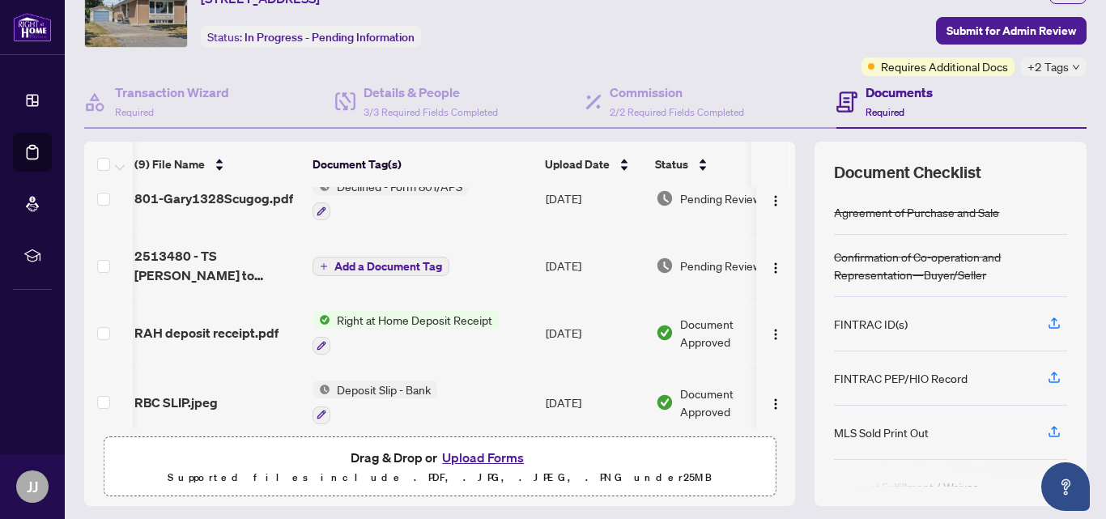
click at [438, 318] on span "Right at Home Deposit Receipt" at bounding box center [414, 320] width 168 height 18
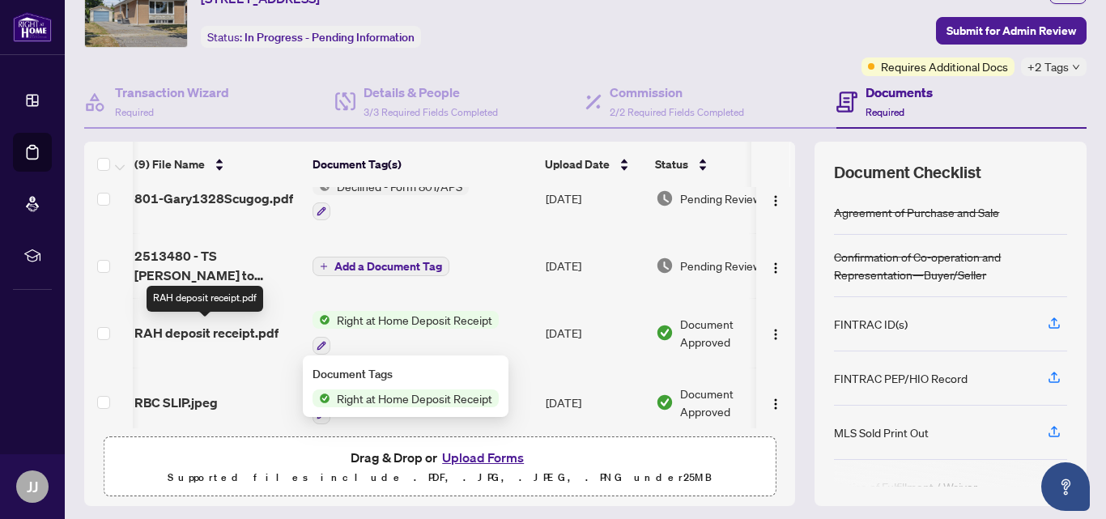
click at [219, 334] on span "RAH deposit receipt.pdf" at bounding box center [206, 332] width 144 height 19
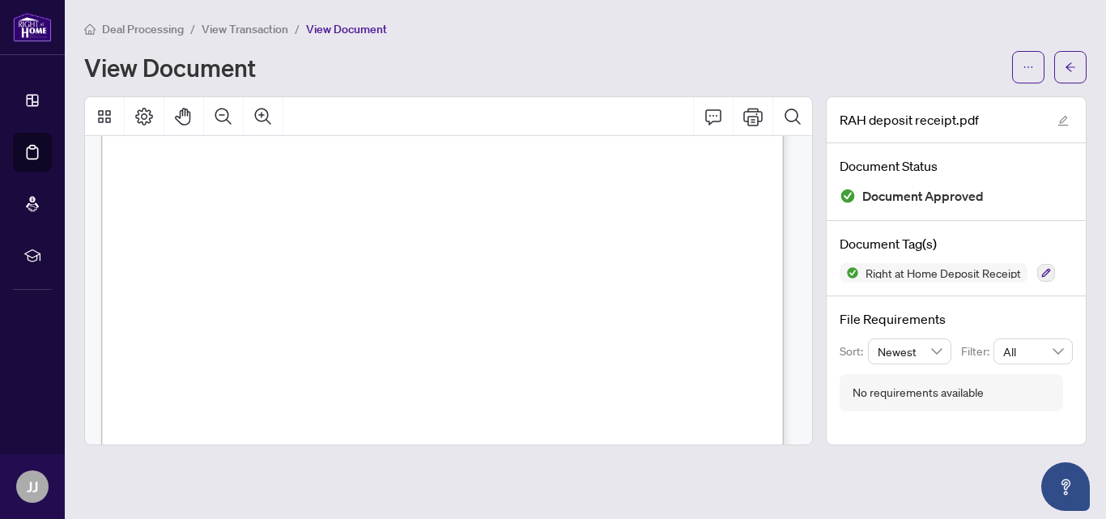
scroll to position [405, 0]
